Goal: Information Seeking & Learning: Find specific fact

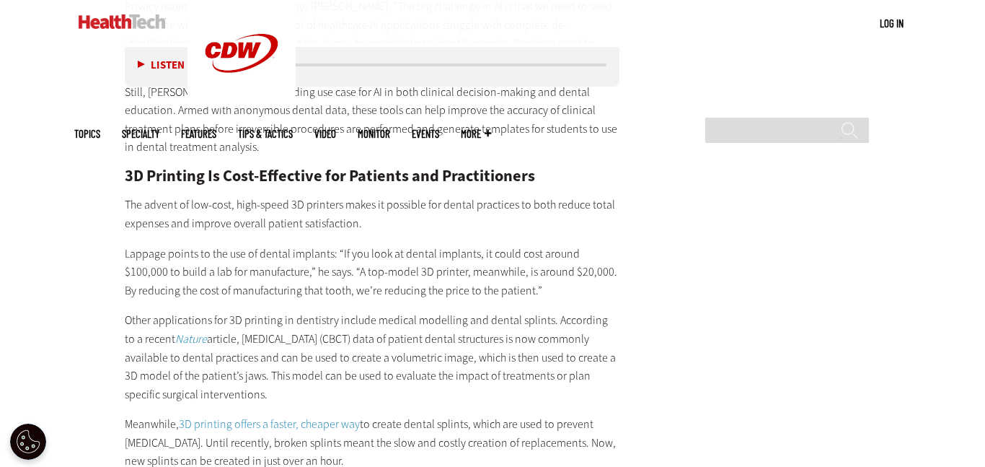
scroll to position [2301, 0]
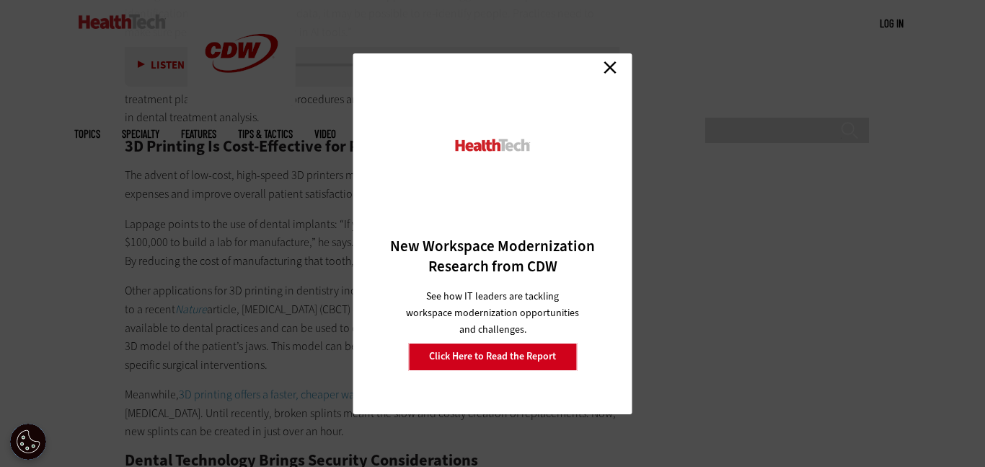
click at [611, 66] on link "Close" at bounding box center [610, 68] width 22 height 22
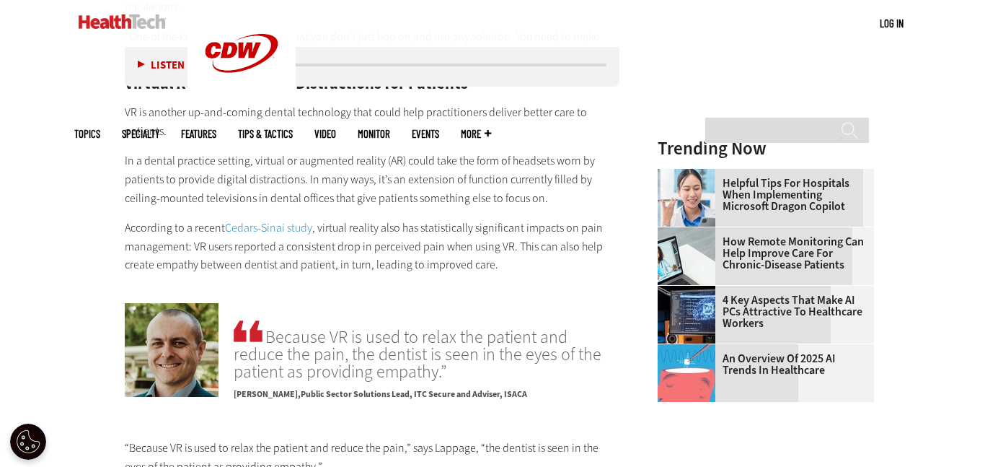
scroll to position [1492, 0]
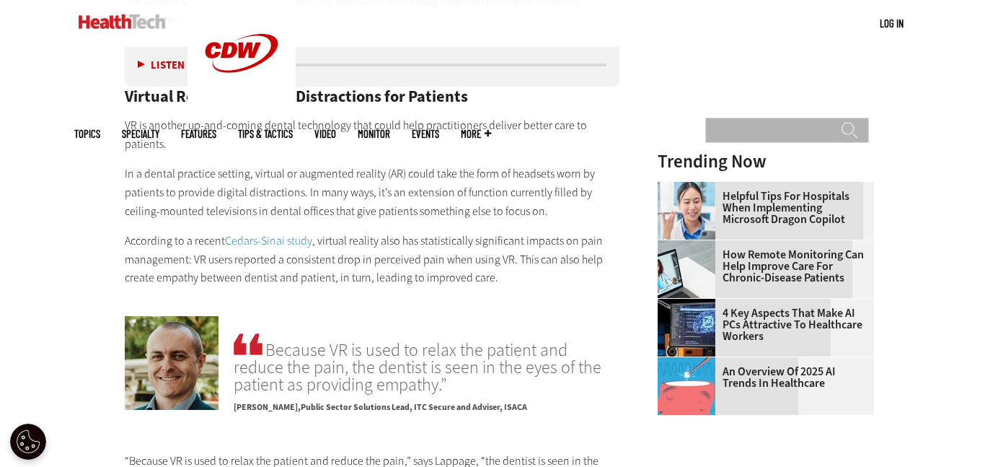
click at [744, 118] on input "Search" at bounding box center [787, 130] width 164 height 25
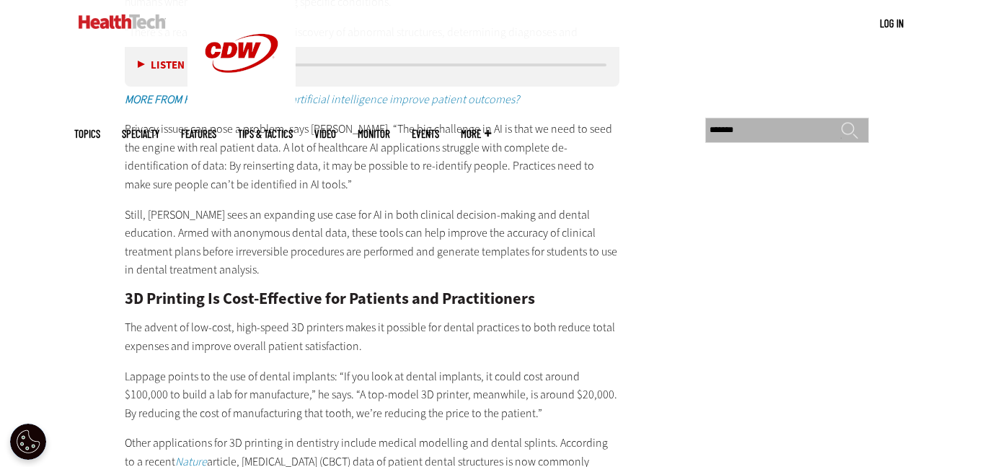
scroll to position [2150, 0]
type input "*"
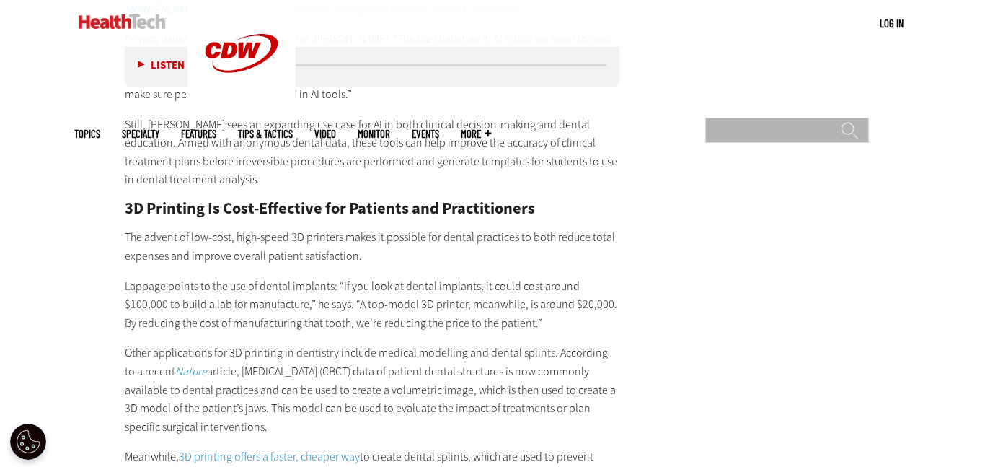
scroll to position [2228, 0]
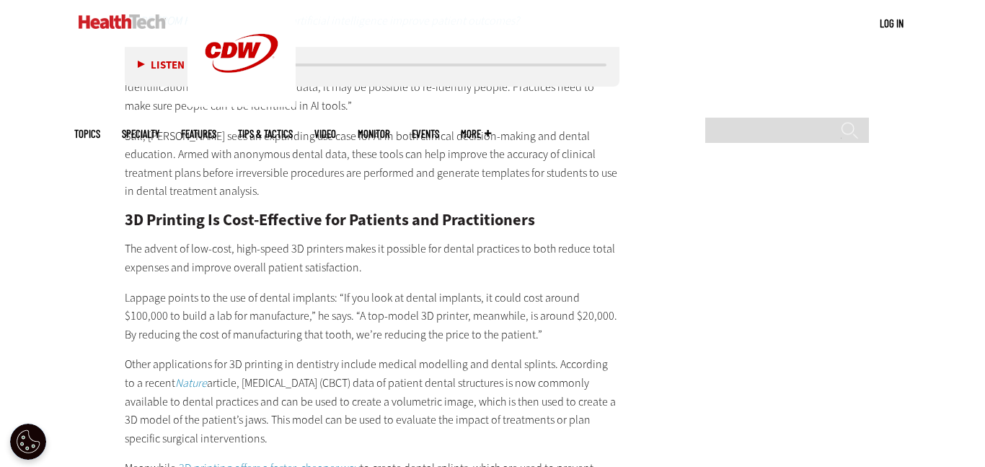
click at [133, 288] on p "Lappage points to the use of dental implants: “If you look at dental implants, …" at bounding box center [372, 316] width 495 height 56
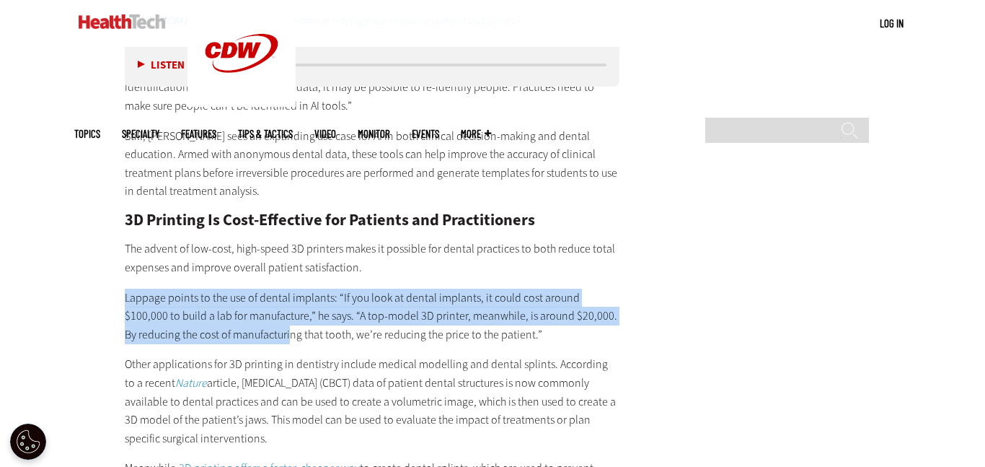
drag, startPoint x: 123, startPoint y: 281, endPoint x: 278, endPoint y: 320, distance: 159.9
click at [278, 320] on p "Lappage points to the use of dental implants: “If you look at dental implants, …" at bounding box center [372, 316] width 495 height 56
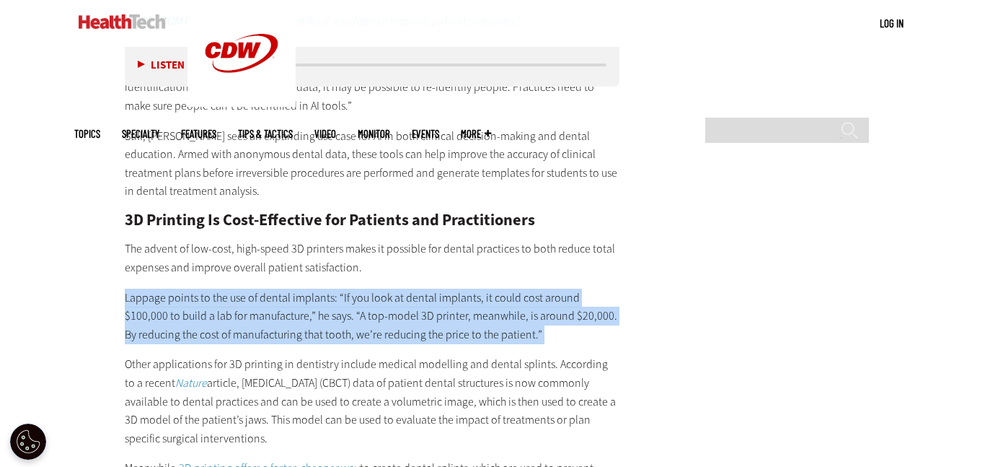
drag, startPoint x: 120, startPoint y: 261, endPoint x: 521, endPoint y: 322, distance: 406.3
copy div "Lappage points to the use of dental implants: “If you look at dental implants, …"
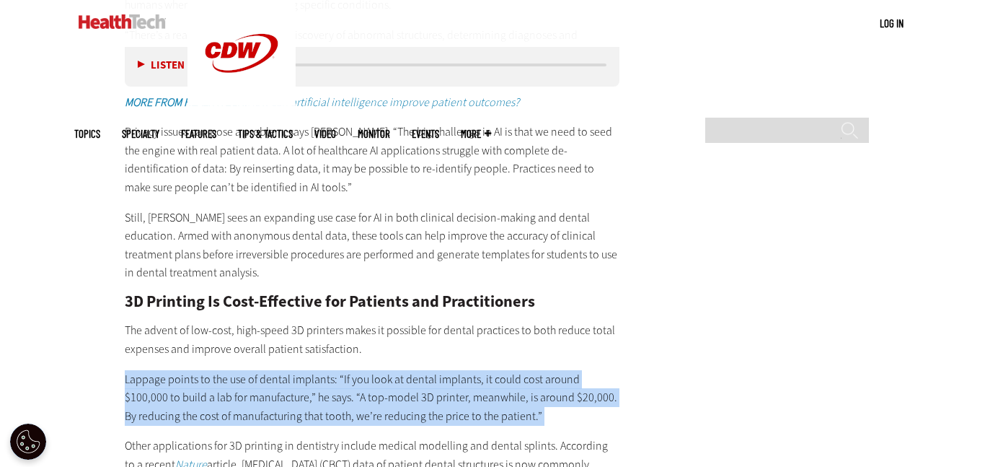
scroll to position [2148, 0]
